Goal: Find specific page/section: Find specific page/section

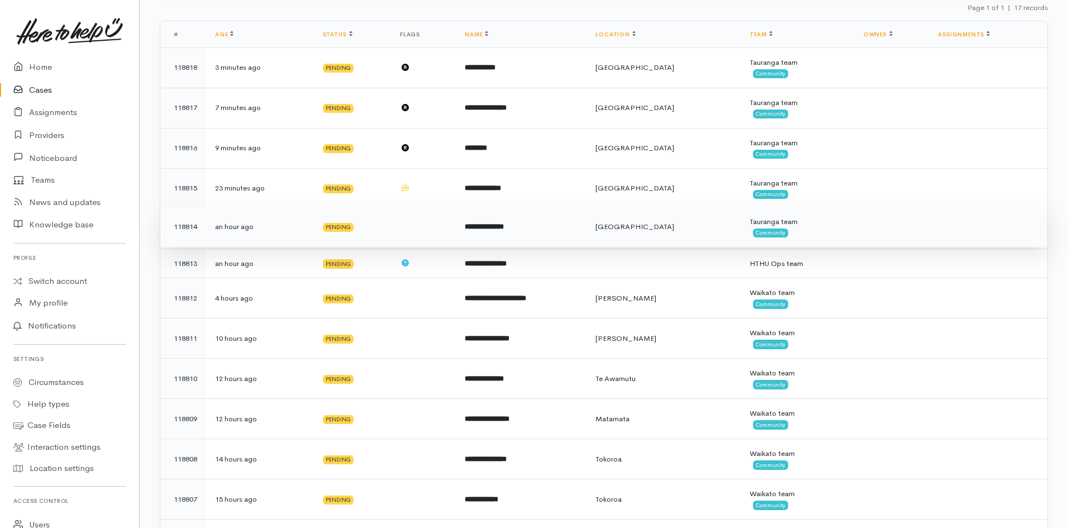
scroll to position [223, 0]
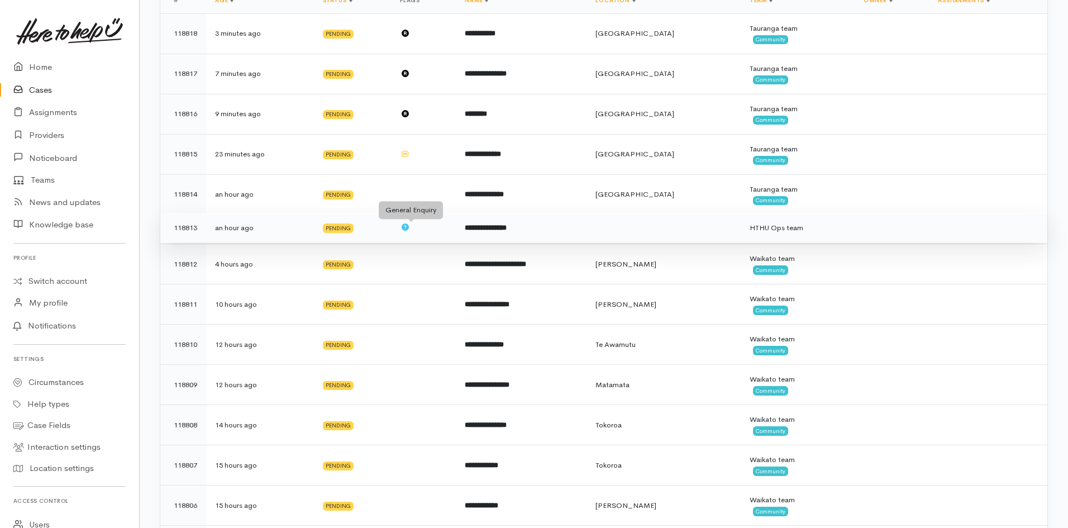
click at [409, 227] on icon at bounding box center [405, 226] width 7 height 7
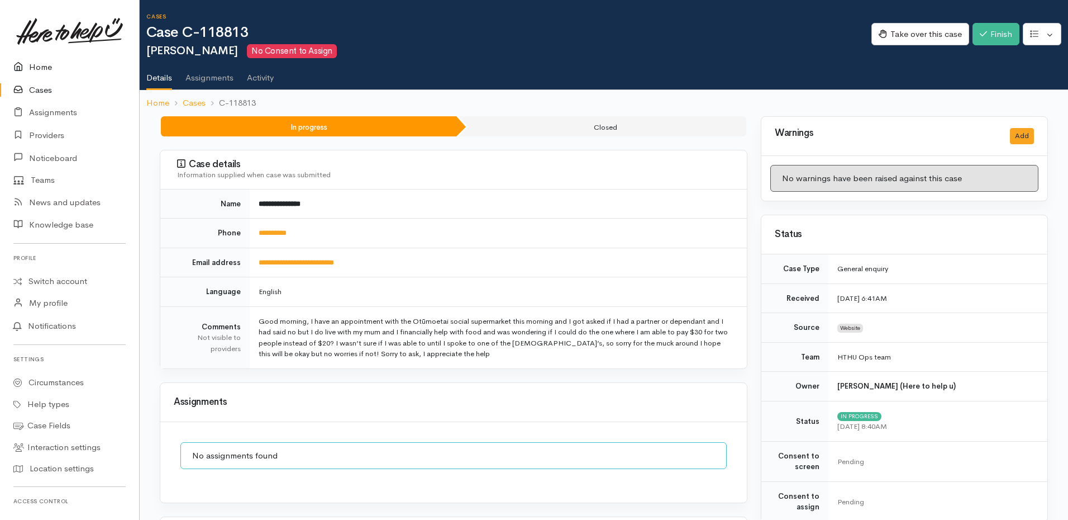
click at [45, 64] on link "Home" at bounding box center [69, 67] width 139 height 23
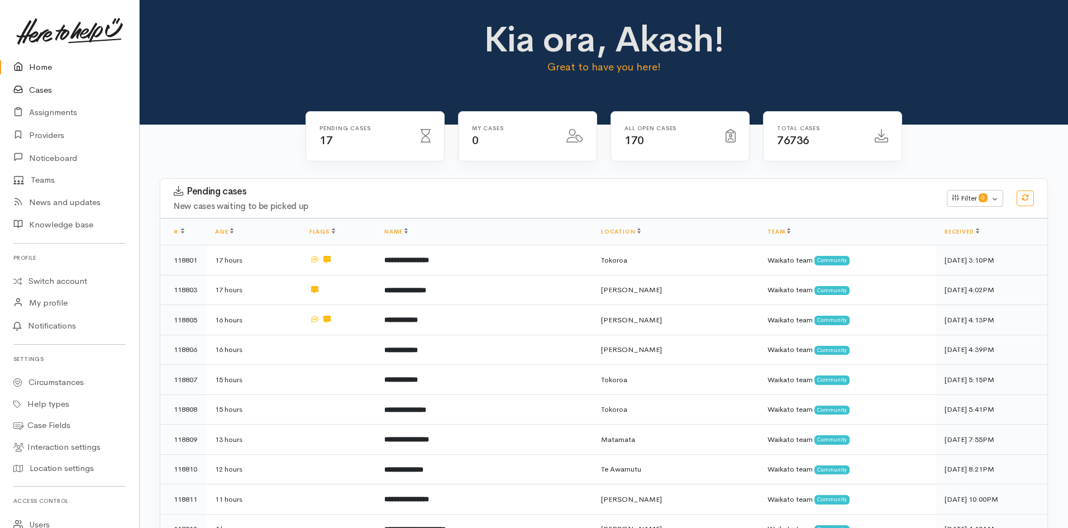
click at [36, 95] on link "Cases" at bounding box center [69, 90] width 139 height 23
